Goal: Task Accomplishment & Management: Use online tool/utility

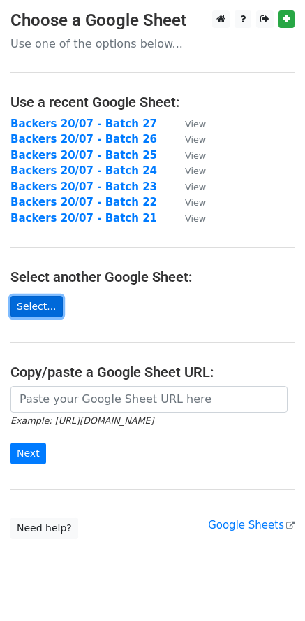
click at [33, 304] on link "Select..." at bounding box center [36, 307] width 52 height 22
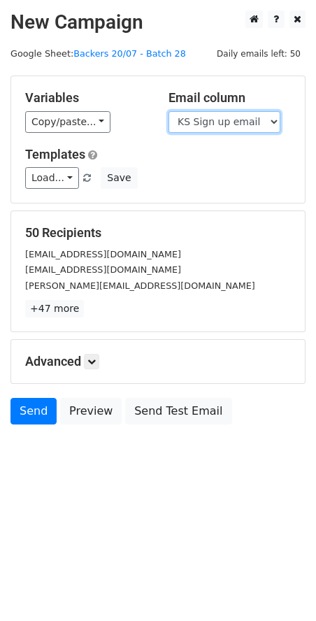
drag, startPoint x: 256, startPoint y: 117, endPoint x: 242, endPoint y: 129, distance: 17.9
click at [256, 117] on select "Scheduled Backer Number Backer UID Backer Name KS Sign up email Reward Title Bi…" at bounding box center [224, 122] width 112 height 22
select select "Email"
click at [168, 111] on select "Scheduled Backer Number Backer UID Backer Name KS Sign up email Reward Title Bi…" at bounding box center [224, 122] width 112 height 22
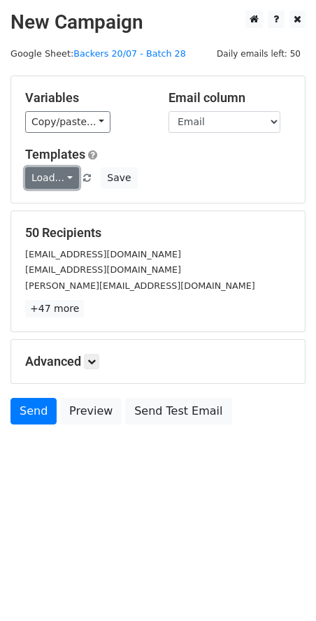
click at [42, 184] on link "Load..." at bounding box center [52, 178] width 54 height 22
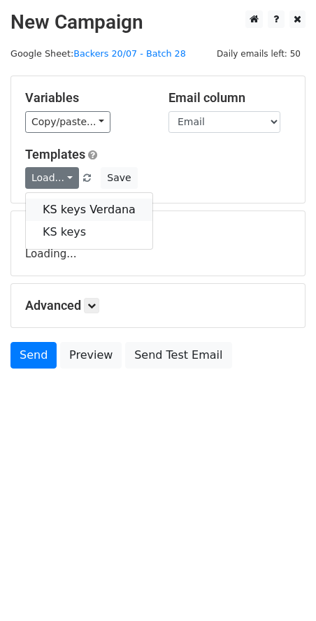
click at [62, 210] on link "KS keys Verdana" at bounding box center [89, 209] width 126 height 22
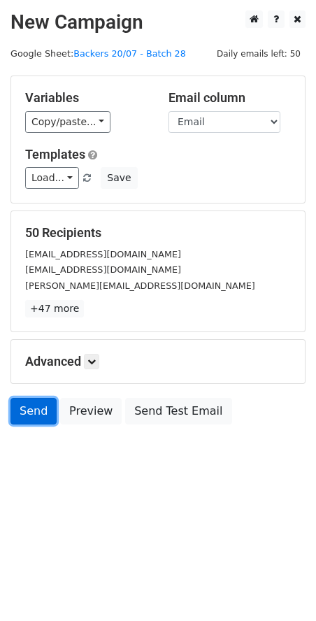
click at [38, 415] on link "Send" at bounding box center [33, 411] width 46 height 27
